Goal: Check status: Check status

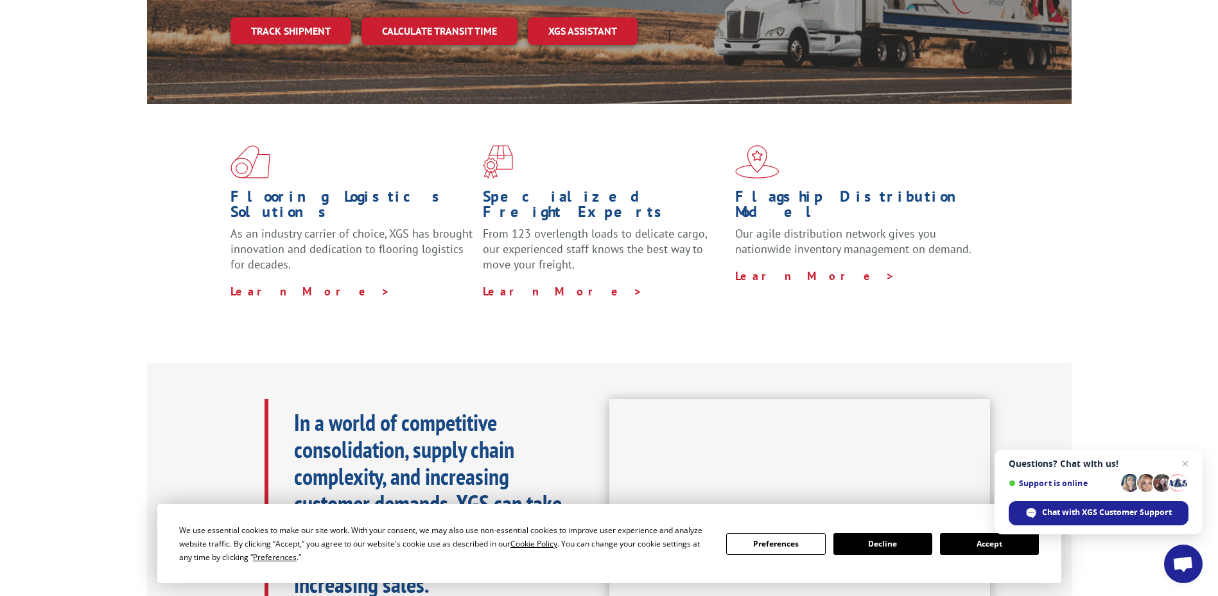
scroll to position [128, 0]
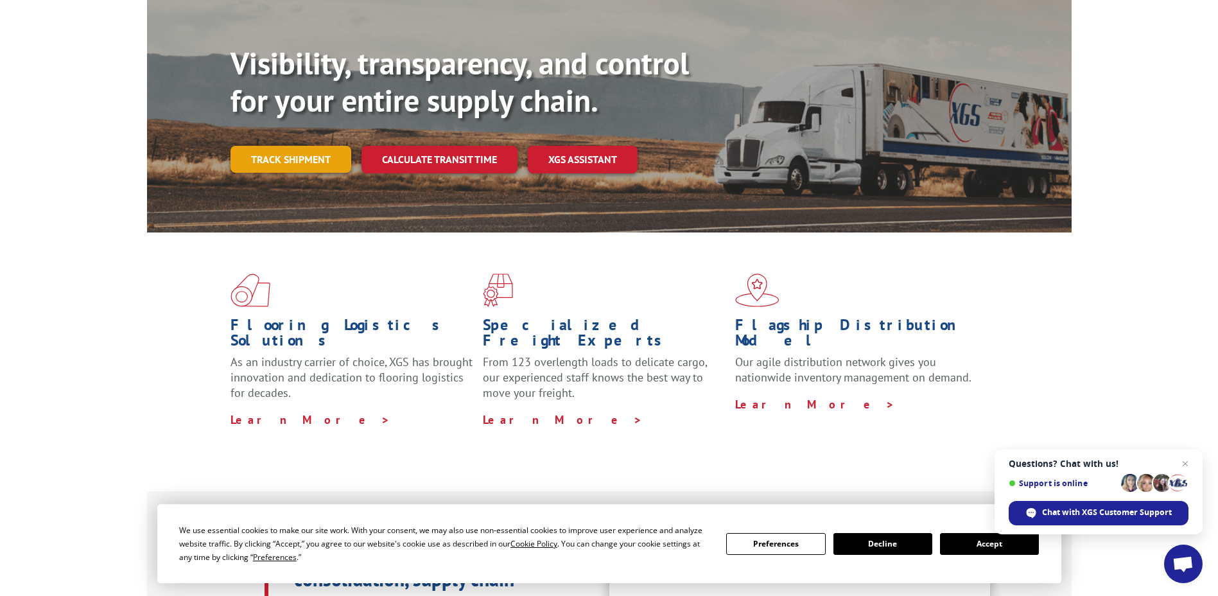
click at [301, 146] on link "Track shipment" at bounding box center [290, 159] width 121 height 27
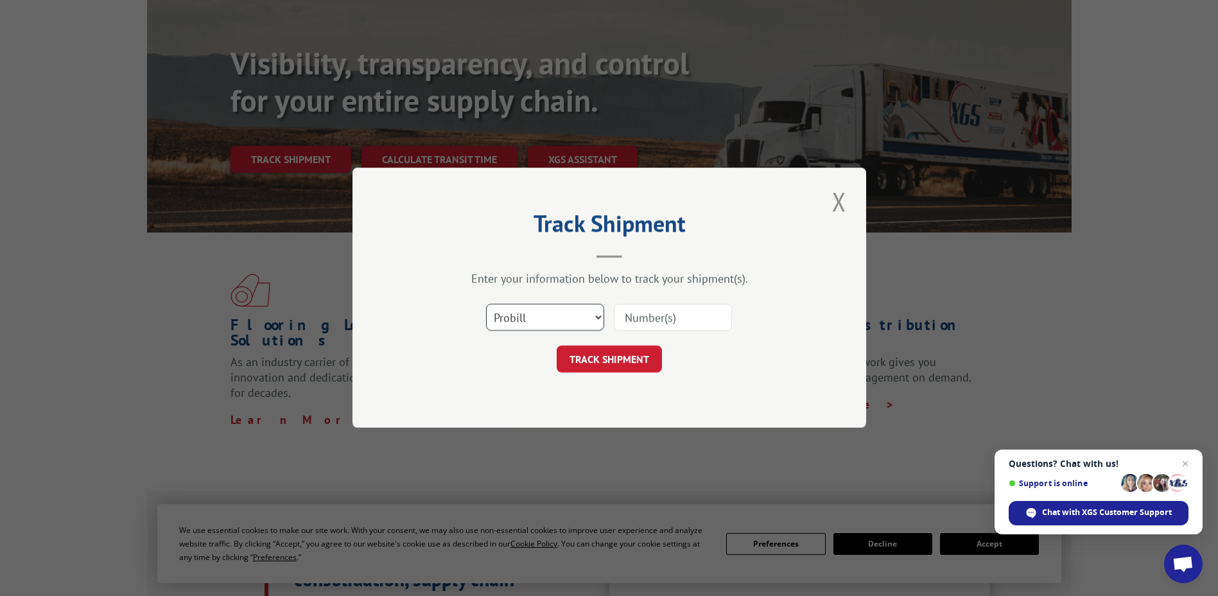
click at [568, 310] on select "Select category... Probill BOL PO" at bounding box center [545, 317] width 118 height 27
select select "bol"
click at [486, 304] on select "Select category... Probill BOL PO" at bounding box center [545, 317] width 118 height 27
drag, startPoint x: 619, startPoint y: 334, endPoint x: 643, endPoint y: 323, distance: 27.0
click at [620, 334] on div "Select category... Probill BOL PO" at bounding box center [609, 318] width 385 height 42
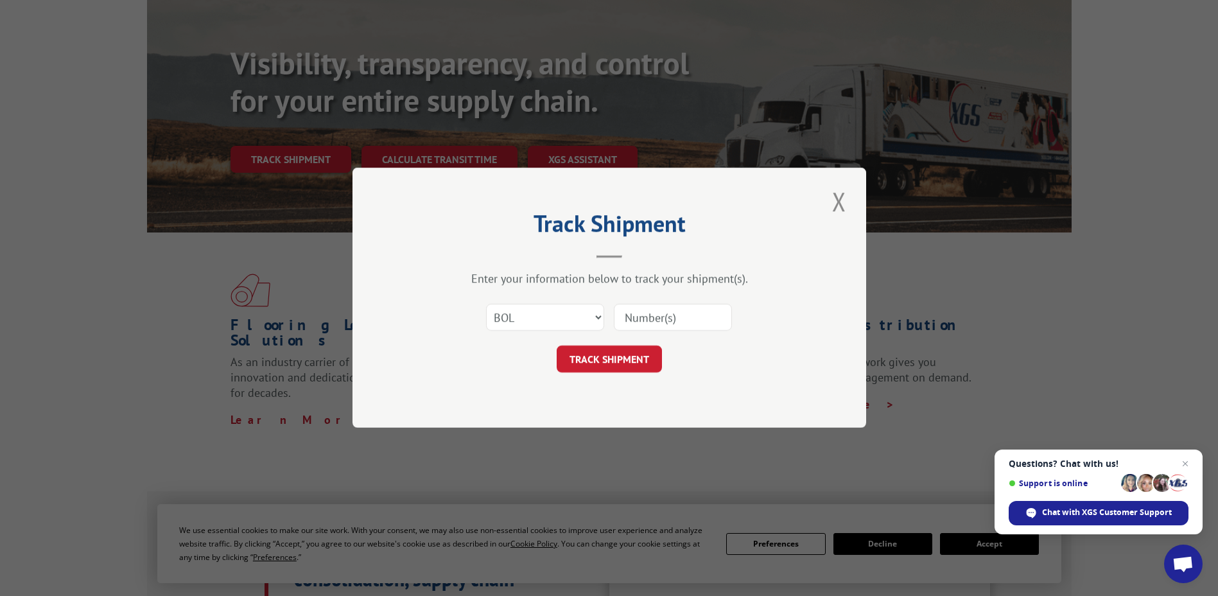
click at [643, 323] on input at bounding box center [673, 317] width 118 height 27
paste input "0240008"
type input "0240008"
click at [630, 358] on button "TRACK SHIPMENT" at bounding box center [609, 359] width 105 height 27
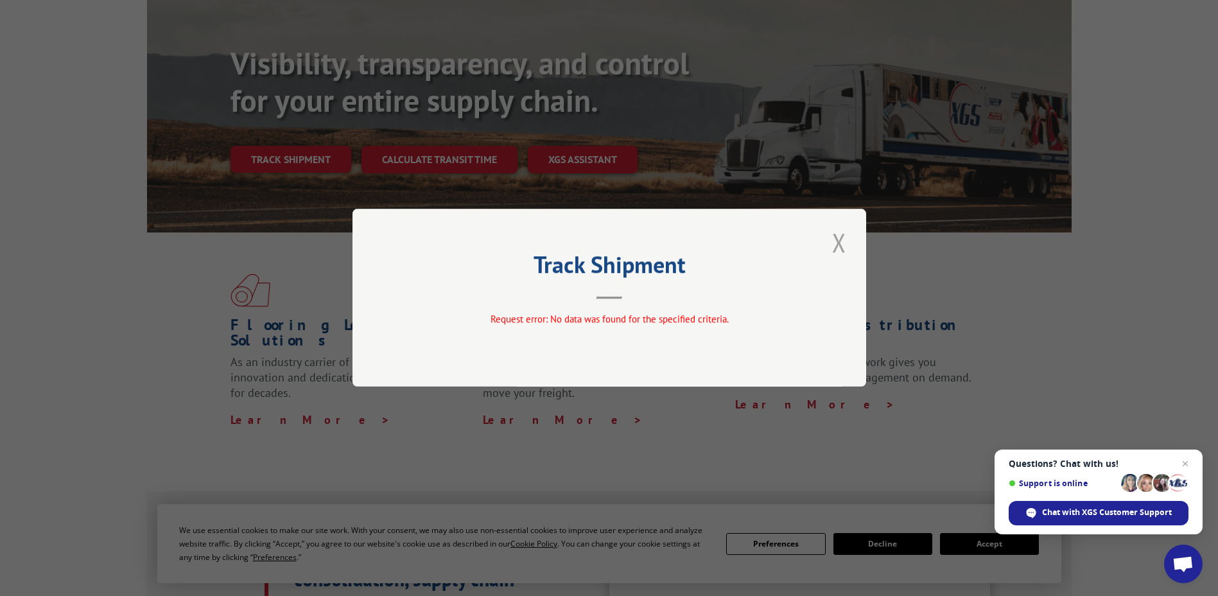
click at [836, 247] on button "Close modal" at bounding box center [839, 242] width 22 height 35
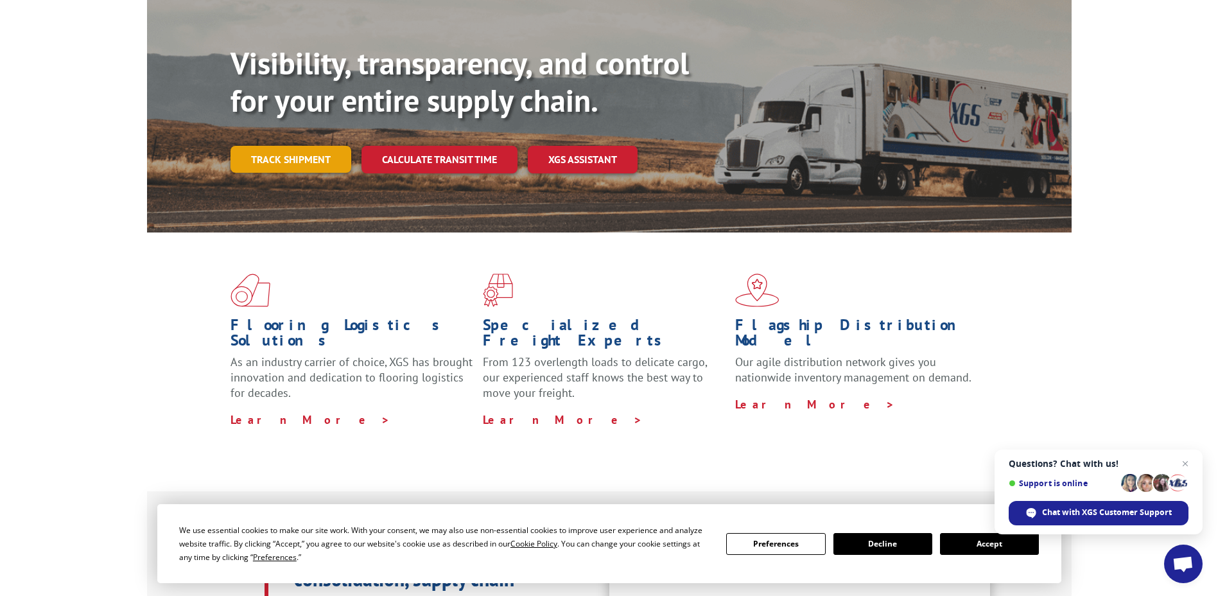
click at [299, 146] on link "Track shipment" at bounding box center [290, 159] width 121 height 27
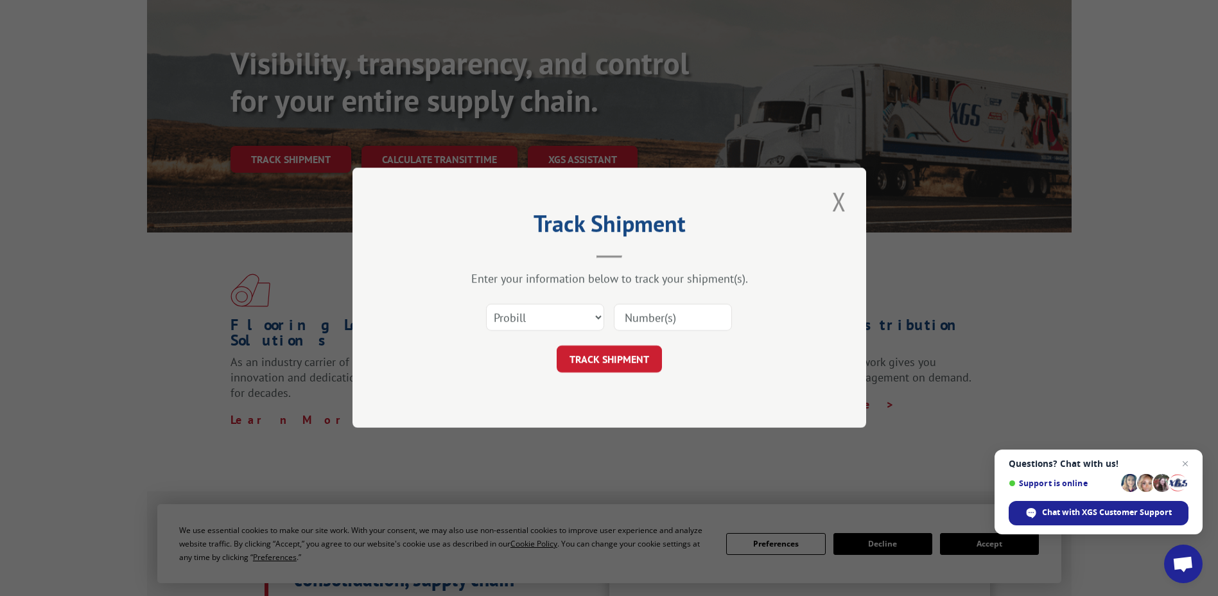
click at [636, 317] on input at bounding box center [673, 317] width 118 height 27
click at [572, 319] on select "Select category... Probill BOL PO" at bounding box center [545, 317] width 118 height 27
select select "bol"
click at [486, 304] on select "Select category... Probill BOL PO" at bounding box center [545, 317] width 118 height 27
click at [652, 304] on input at bounding box center [673, 317] width 118 height 27
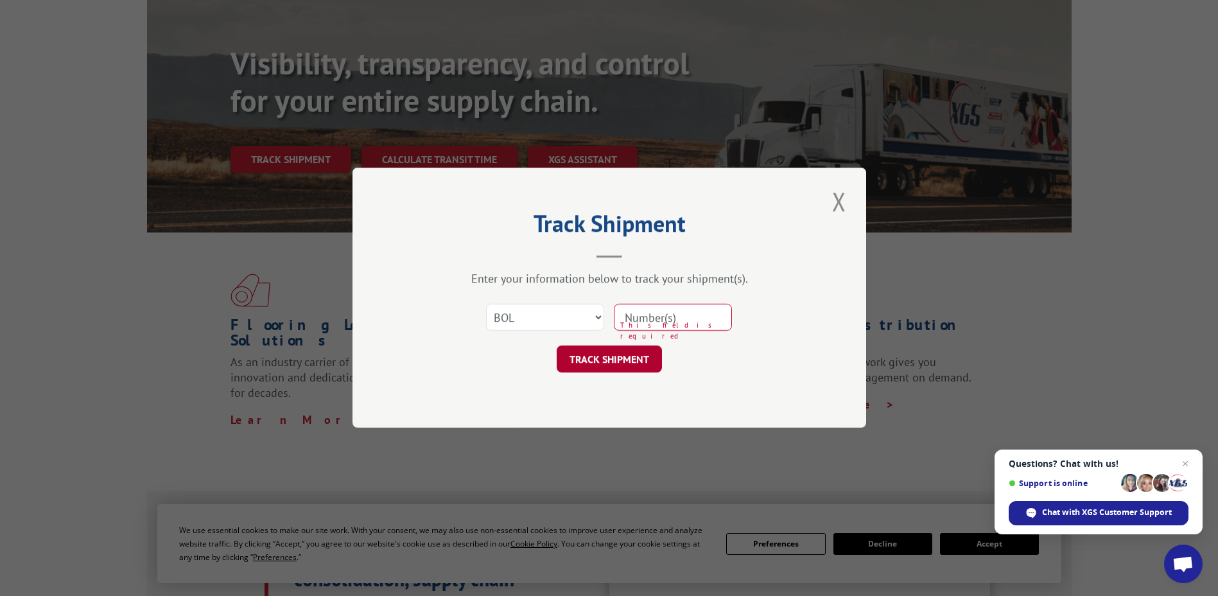
paste input "524597270"
type input "524597270"
click at [630, 349] on button "TRACK SHIPMENT" at bounding box center [609, 359] width 105 height 27
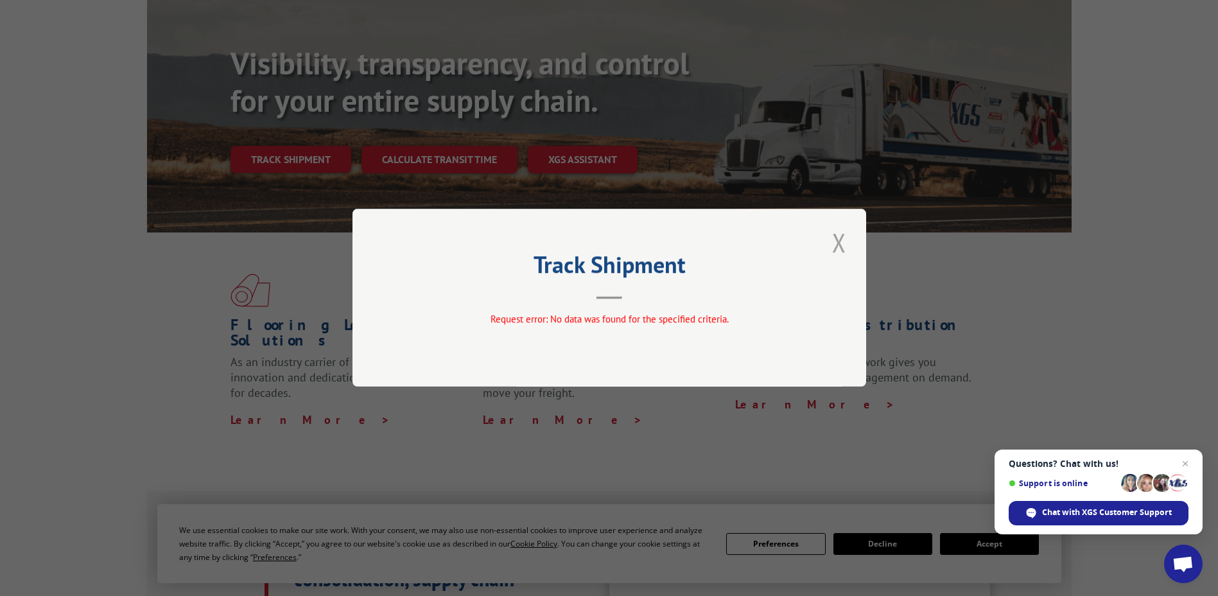
click at [833, 246] on button "Close modal" at bounding box center [839, 242] width 22 height 35
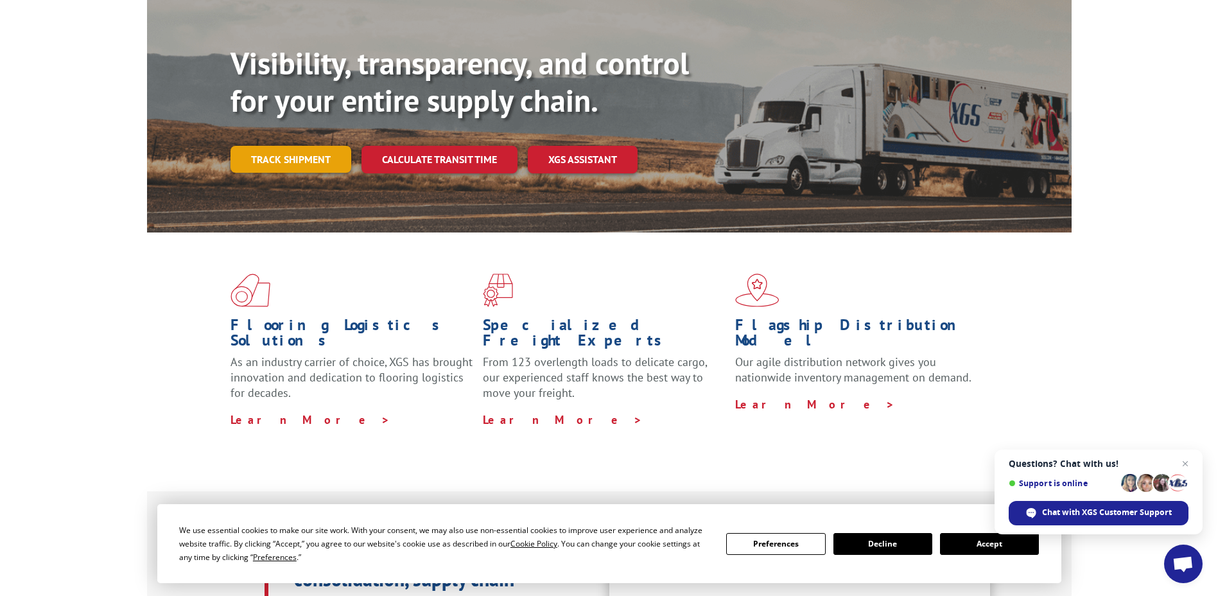
click at [334, 146] on link "Track shipment" at bounding box center [290, 159] width 121 height 27
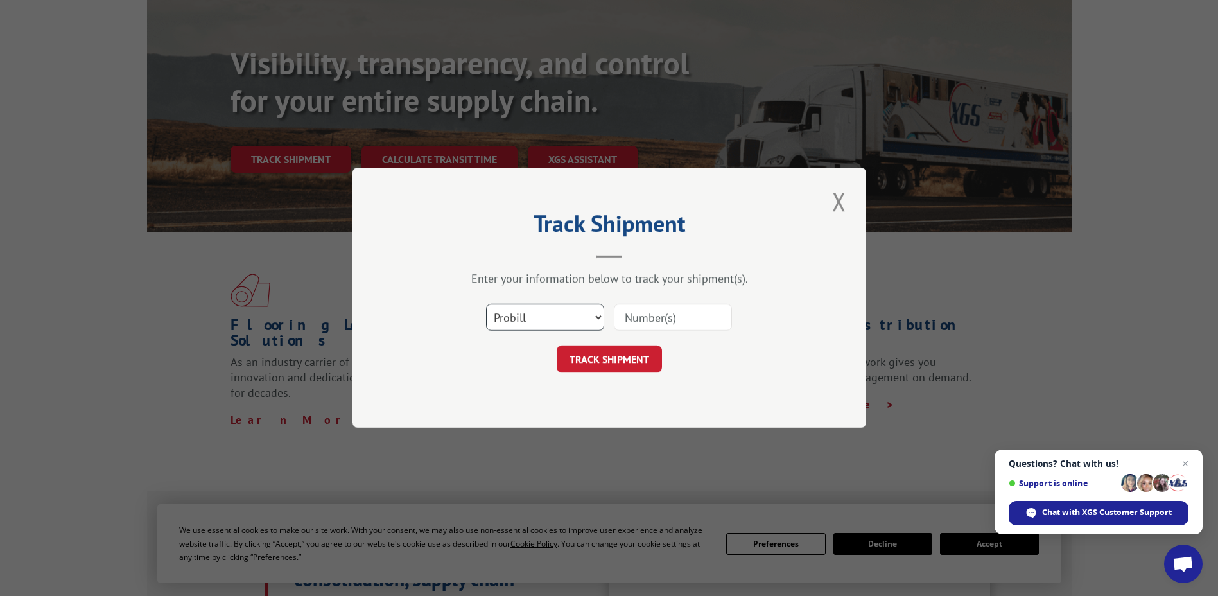
click at [553, 306] on select "Select category... Probill BOL PO" at bounding box center [545, 317] width 118 height 27
select select "po"
click at [486, 304] on select "Select category... Probill BOL PO" at bounding box center [545, 317] width 118 height 27
click at [639, 311] on input at bounding box center [673, 317] width 118 height 27
paste input "61377"
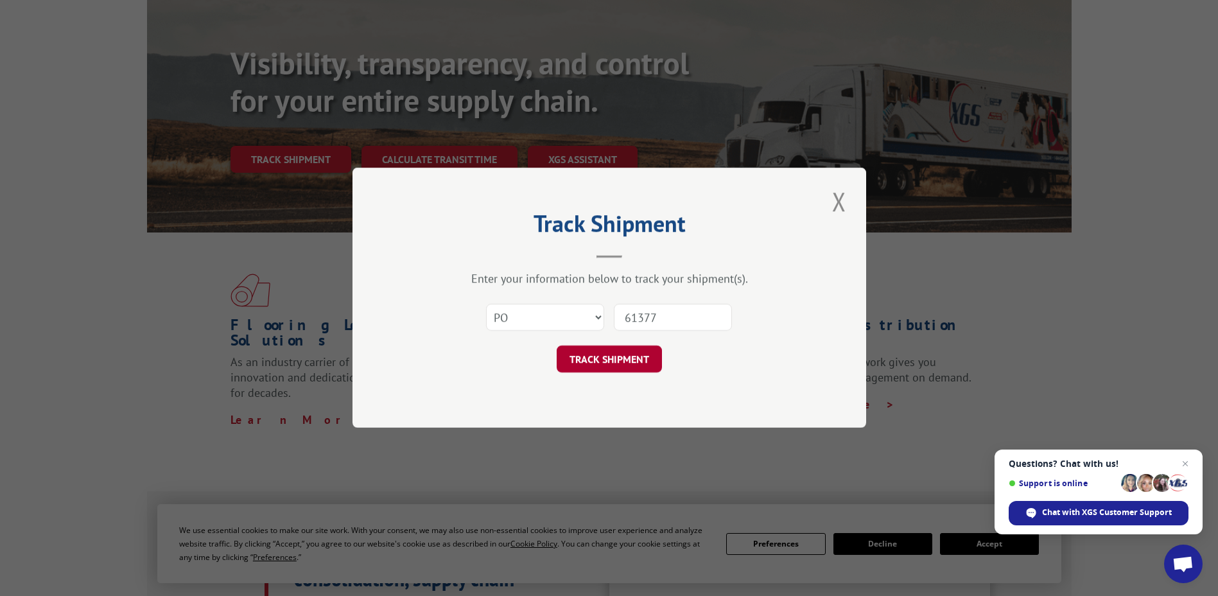
type input "61377"
click at [614, 350] on button "TRACK SHIPMENT" at bounding box center [609, 359] width 105 height 27
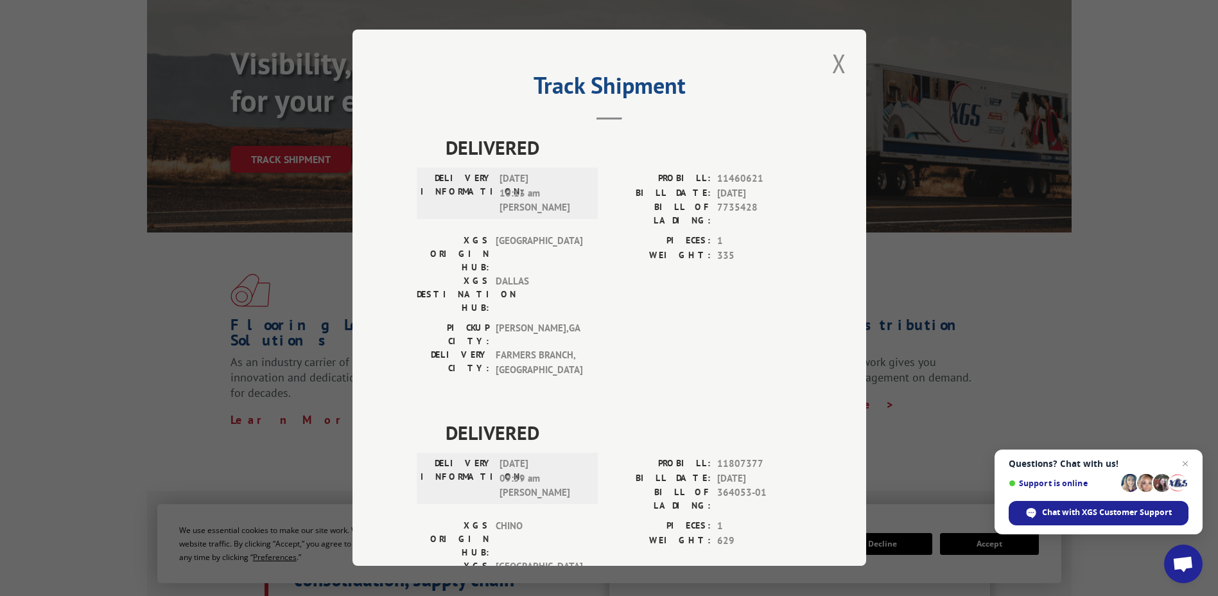
click at [591, 321] on div "PICKUP CITY: DALTON , GA DELIVERY CITY: FARMERS BRANCH , TX" at bounding box center [609, 352] width 385 height 62
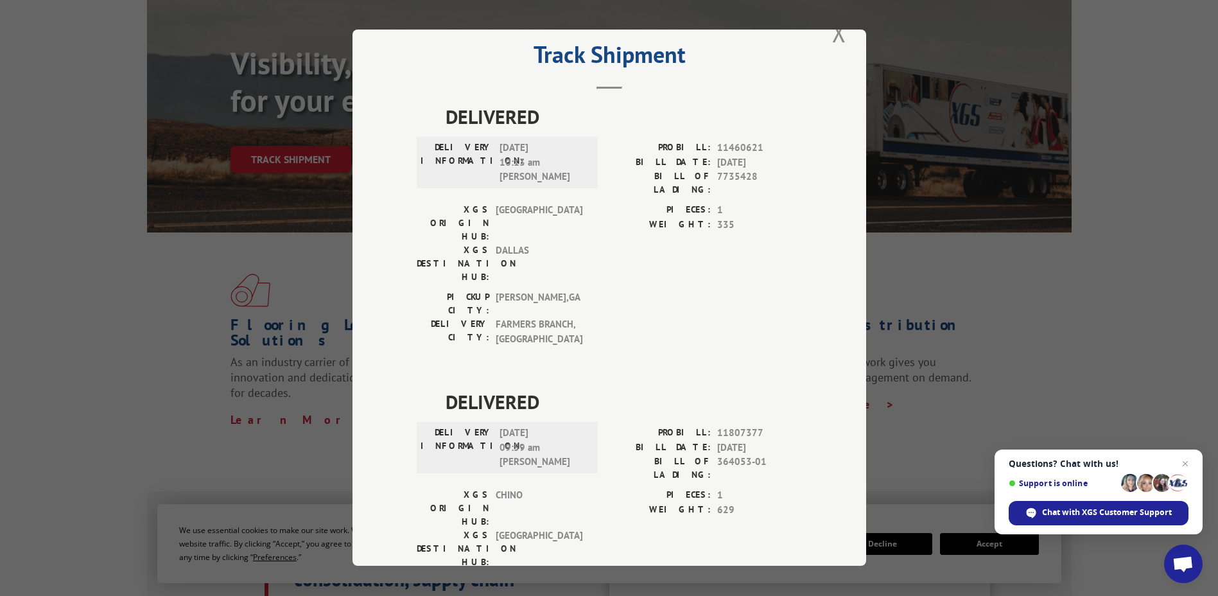
scroll to position [0, 0]
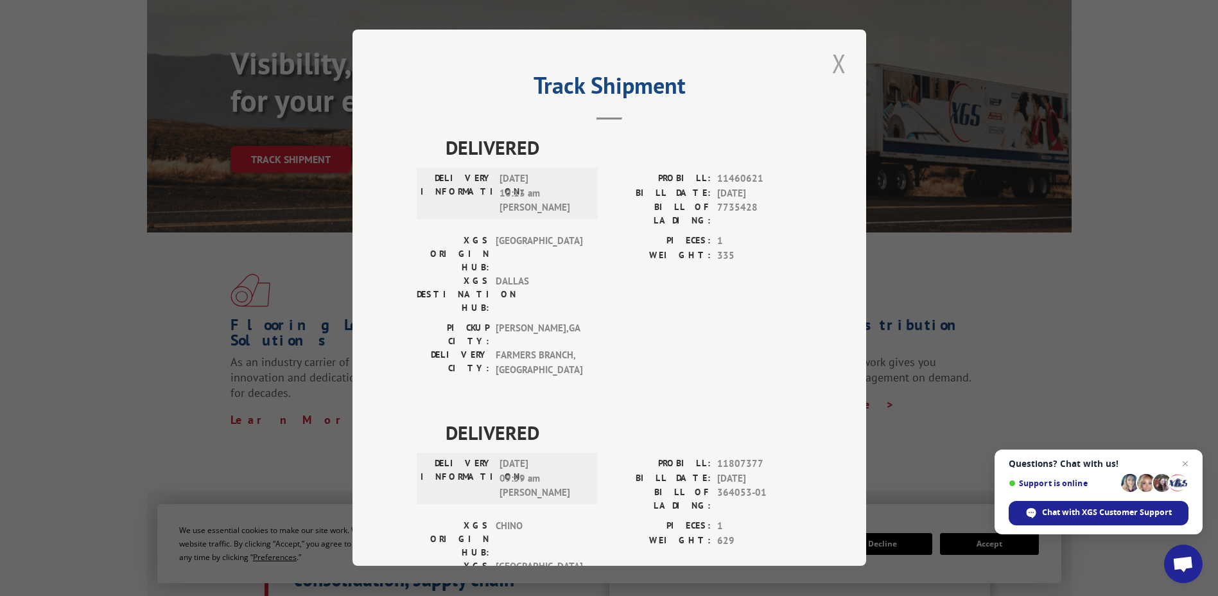
click at [837, 64] on button "Close modal" at bounding box center [839, 63] width 22 height 35
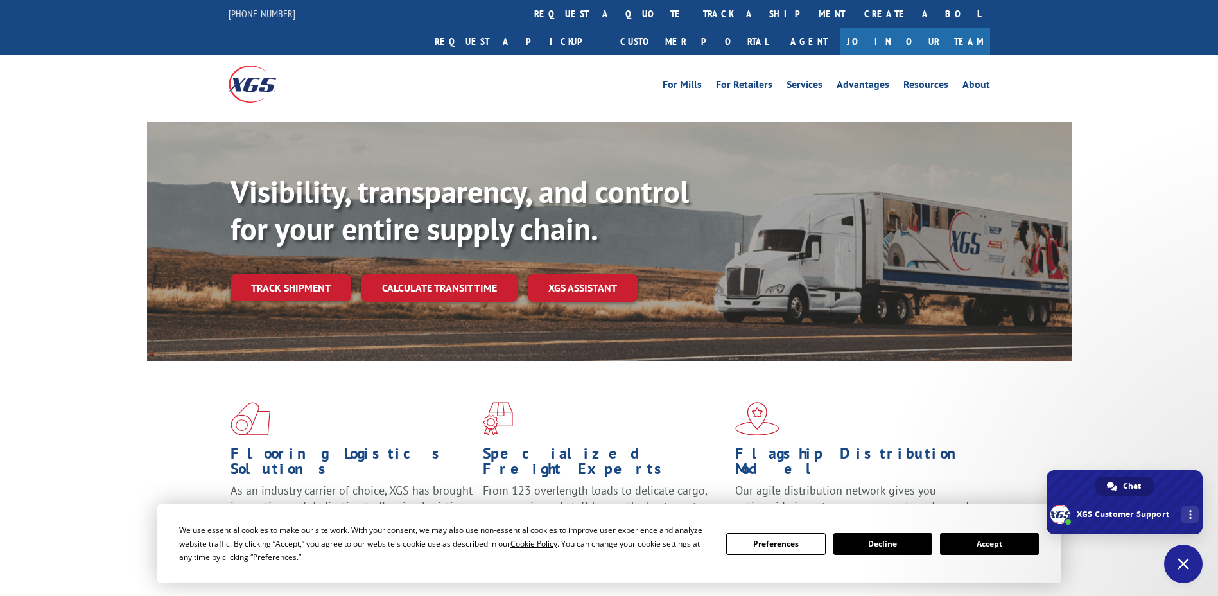
type textarea "[EMAIL_ADDRESS][DOMAIN_NAME] Hi, I want to know if the driver is coming to our …"
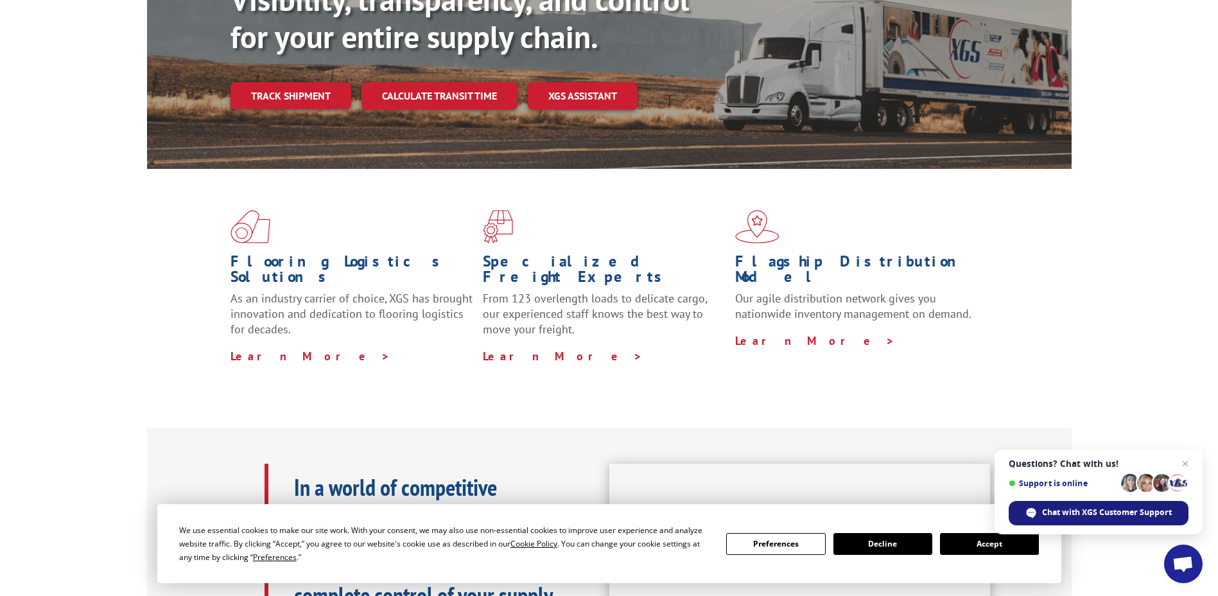
scroll to position [193, 0]
click at [1154, 507] on span "Chat with XGS Customer Support" at bounding box center [1107, 513] width 130 height 12
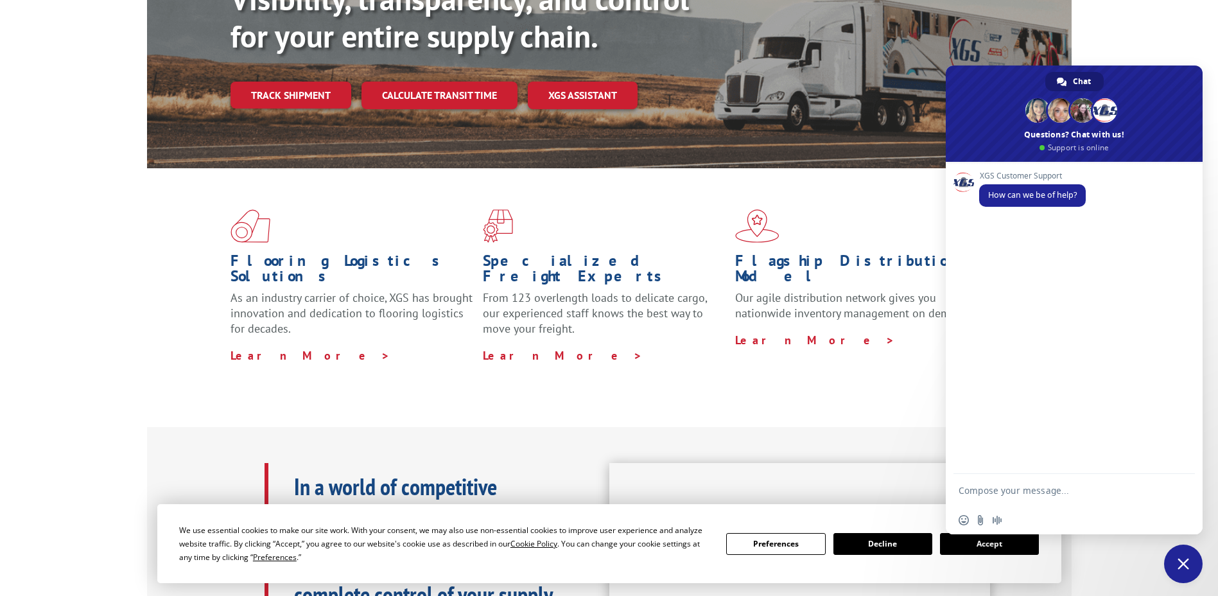
click at [1072, 493] on textarea "Compose your message..." at bounding box center [1061, 490] width 205 height 32
type textarea "Hi can you check the driver's location for [DATE] PU?"
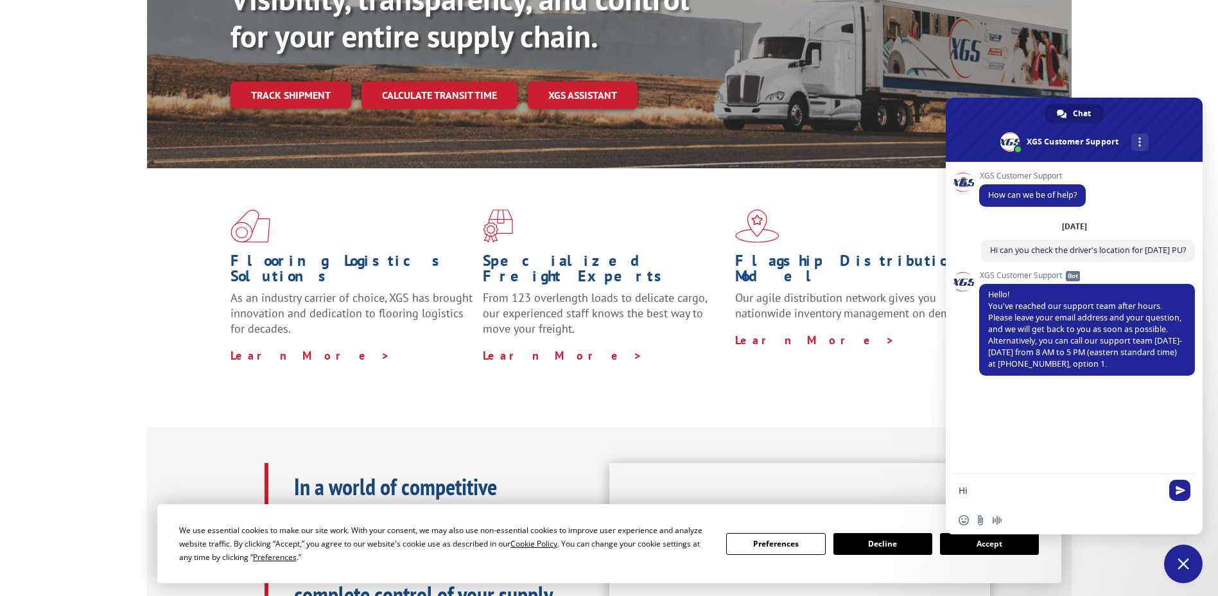
type textarea "H"
click at [1146, 481] on textarea "[EMAIL_ADDRESS][DOMAIN_NAME] Hi, I want to know if the driver is coming to our …" at bounding box center [1061, 472] width 205 height 67
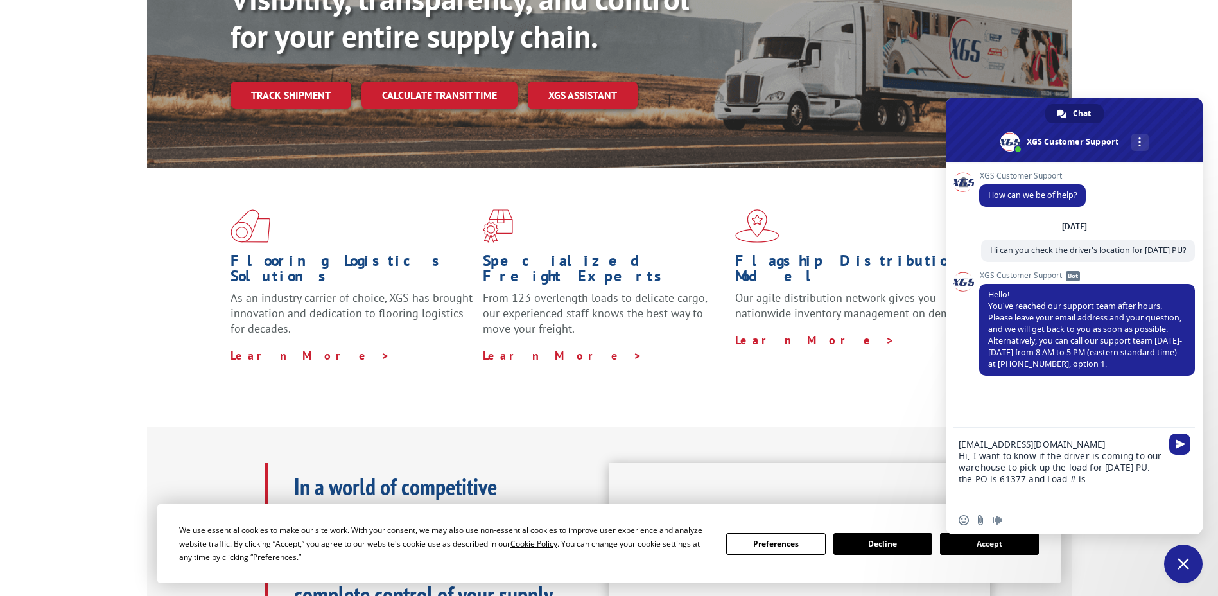
click at [1096, 486] on textarea "[EMAIL_ADDRESS][DOMAIN_NAME] Hi, I want to know if the driver is coming to our …" at bounding box center [1061, 467] width 205 height 78
paste textarea "524597270"
click at [986, 483] on textarea "[EMAIL_ADDRESS][DOMAIN_NAME] Hi, I want to know if the driver is coming to our …" at bounding box center [1061, 461] width 205 height 90
paste textarea "0240008"
type textarea "[EMAIL_ADDRESS][DOMAIN_NAME] Hi, I want to know if the driver is coming to our …"
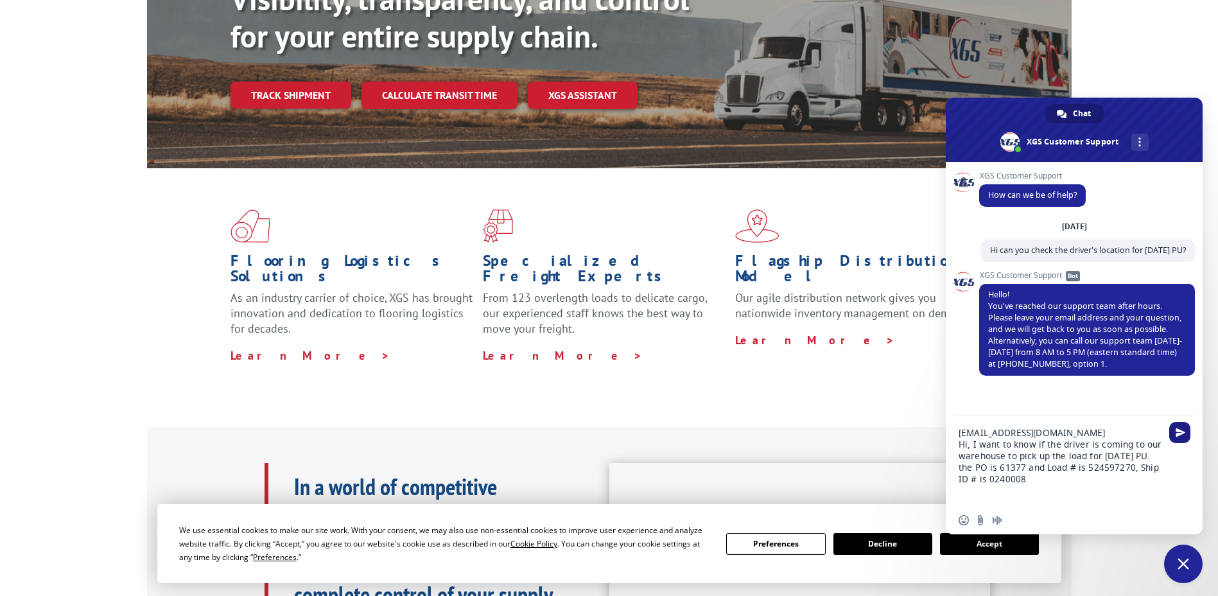
click at [1177, 433] on span "Send" at bounding box center [1181, 433] width 10 height 10
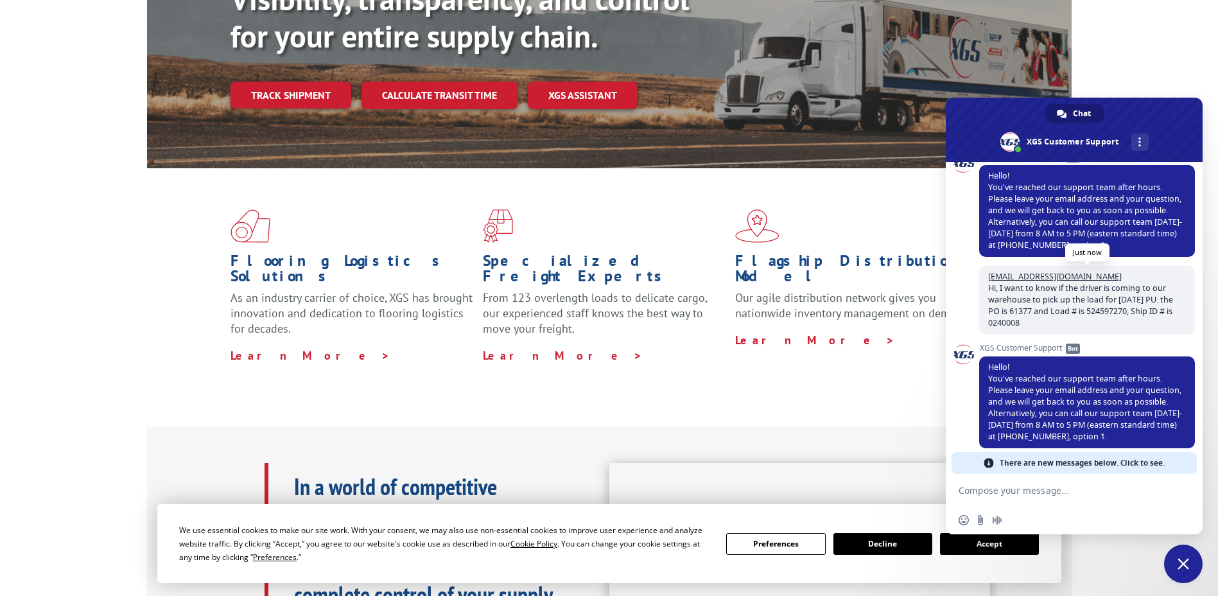
scroll to position [141, 0]
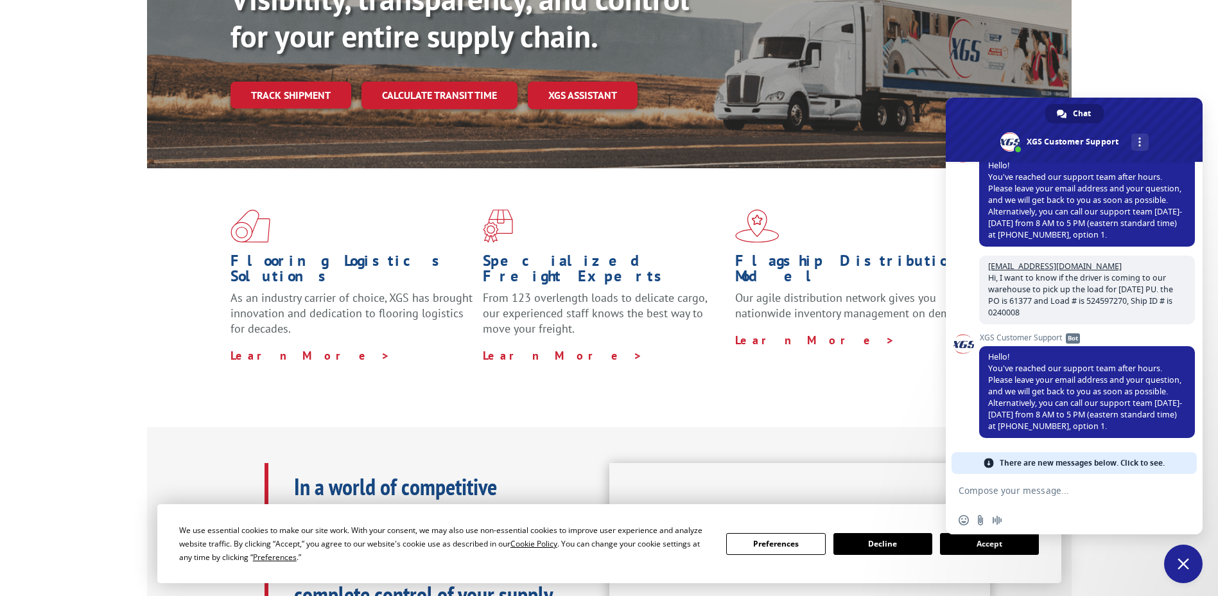
click at [1075, 461] on span "There are new messages below. Click to see." at bounding box center [1082, 463] width 165 height 22
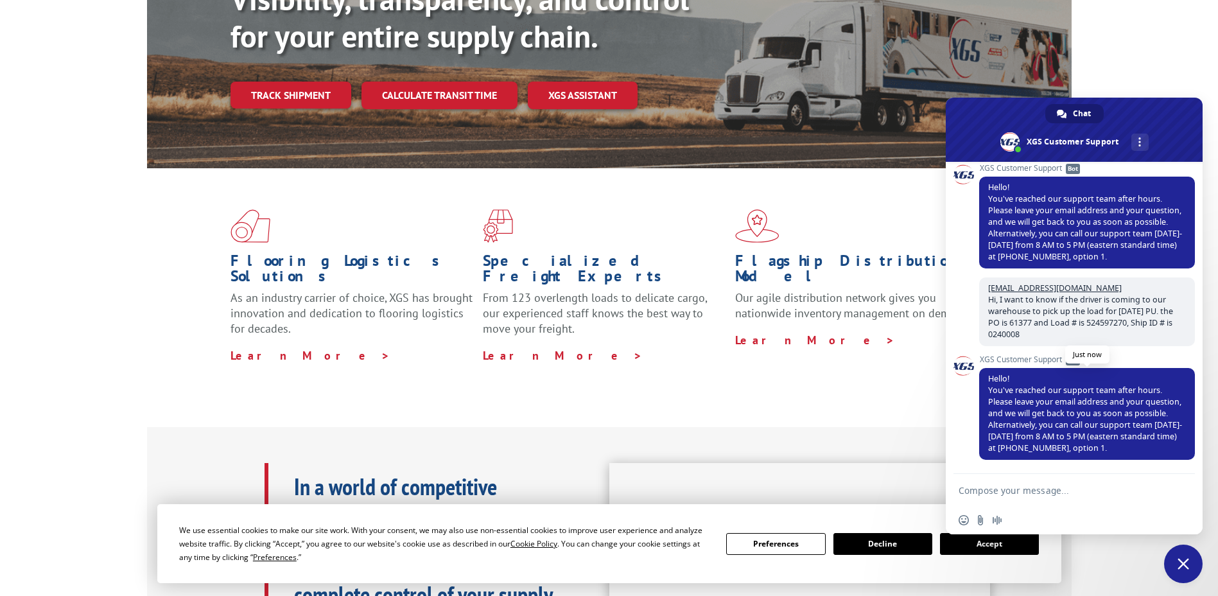
scroll to position [119, 0]
click at [1188, 60] on div "Visibility, transparency, and control for your entire supply chain. Track shipm…" at bounding box center [609, 61] width 1218 height 264
click at [698, 290] on p "From 123 overlength loads to delicate cargo, our experienced staff knows the be…" at bounding box center [604, 318] width 243 height 57
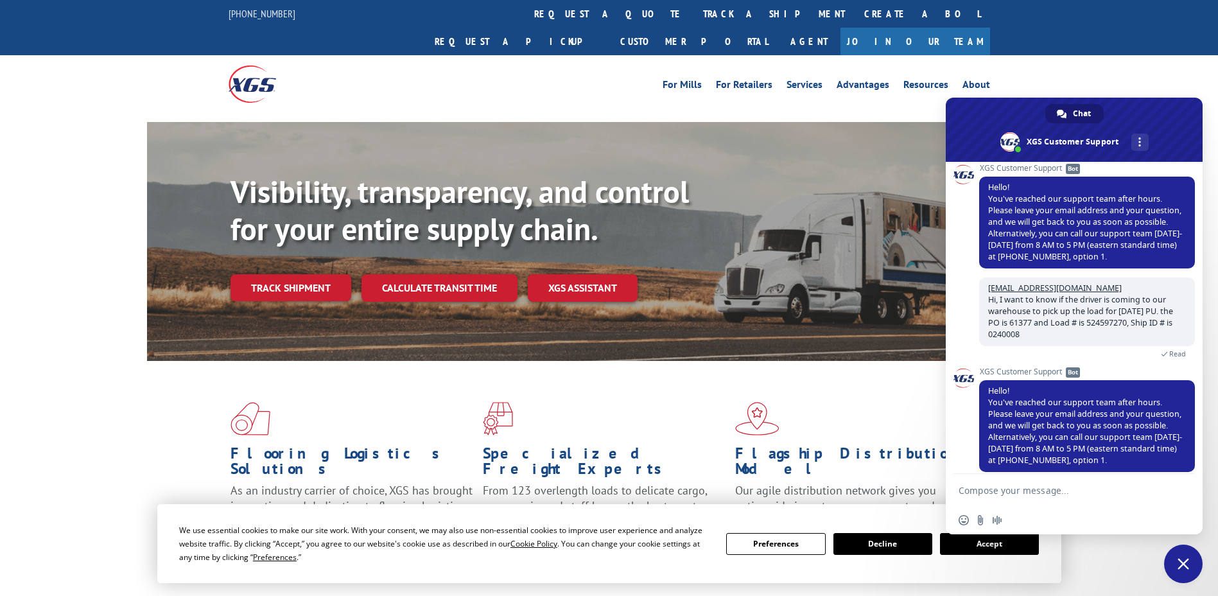
scroll to position [119, 0]
